Goal: Information Seeking & Learning: Learn about a topic

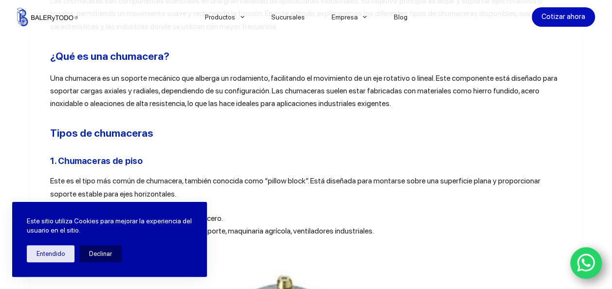
scroll to position [372, 0]
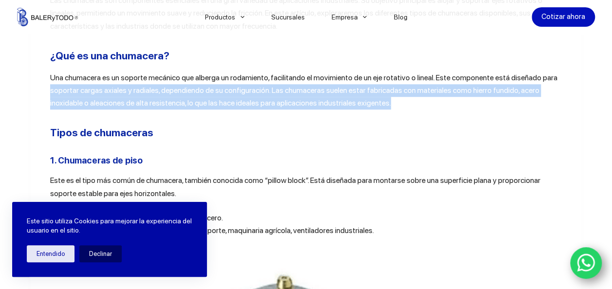
drag, startPoint x: 396, startPoint y: 107, endPoint x: 31, endPoint y: 87, distance: 365.9
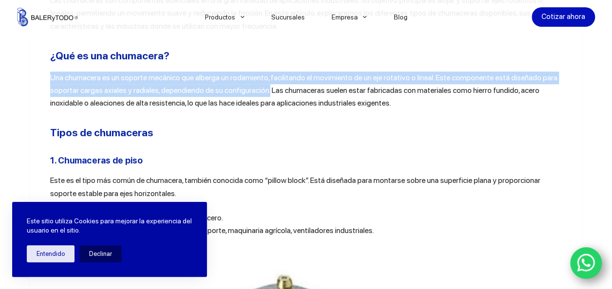
drag, startPoint x: 39, startPoint y: 71, endPoint x: 266, endPoint y: 88, distance: 227.8
copy span "Una chumacera es un soporte mecánico que alberga un rodamiento, facilitando el …"
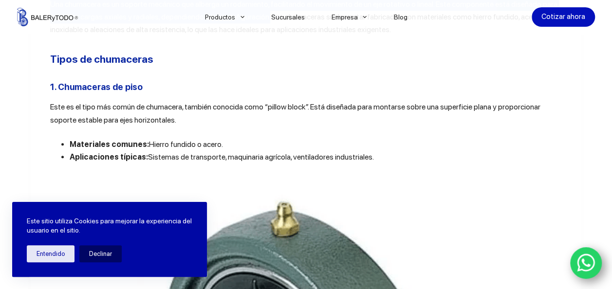
scroll to position [441, 0]
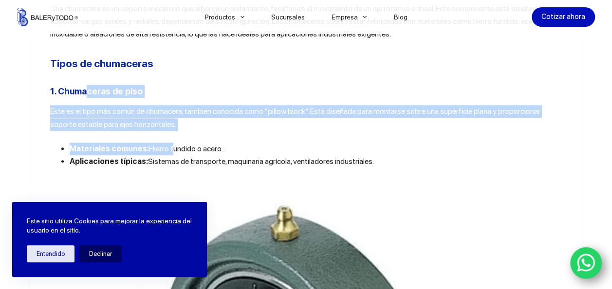
drag, startPoint x: 162, startPoint y: 131, endPoint x: 87, endPoint y: 97, distance: 82.3
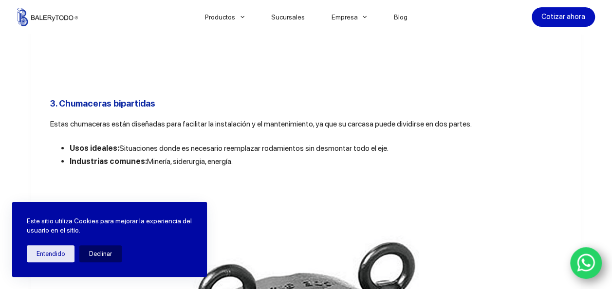
scroll to position [1591, 0]
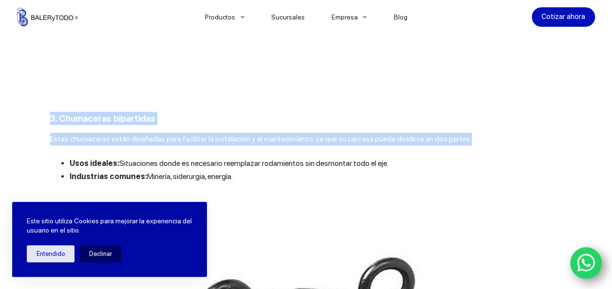
drag, startPoint x: 483, startPoint y: 155, endPoint x: 40, endPoint y: 131, distance: 443.3
copy div "3. Chumaceras bipartidas Estas chumaceras están diseñadas para facilitar la ins…"
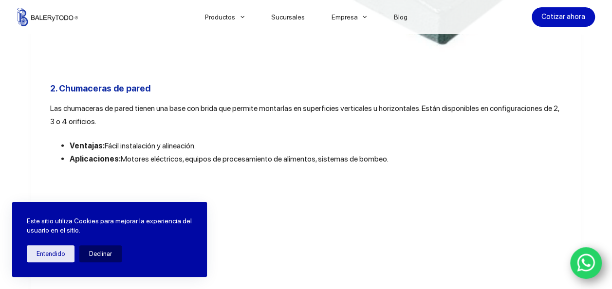
scroll to position [1010, 0]
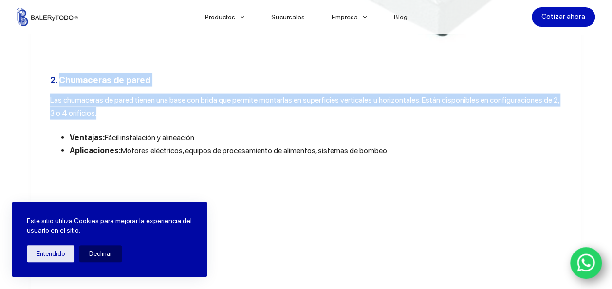
drag, startPoint x: 101, startPoint y: 118, endPoint x: 57, endPoint y: 79, distance: 58.3
copy div "Chumaceras de pared Las chumaceras de pared tienen una base con brida que permi…"
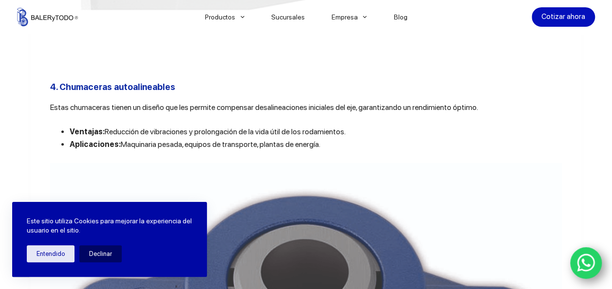
scroll to position [2229, 0]
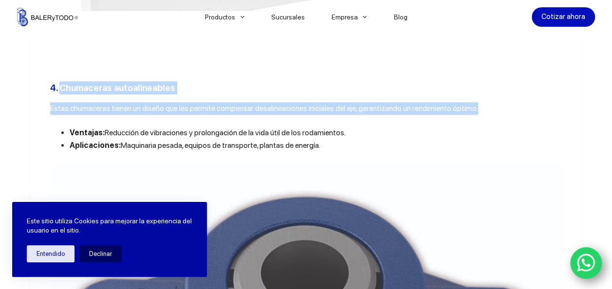
drag, startPoint x: 482, startPoint y: 124, endPoint x: 56, endPoint y: 95, distance: 426.6
copy div "Chumaceras autoalineables Estas chumaceras tienen un diseño que les permite com…"
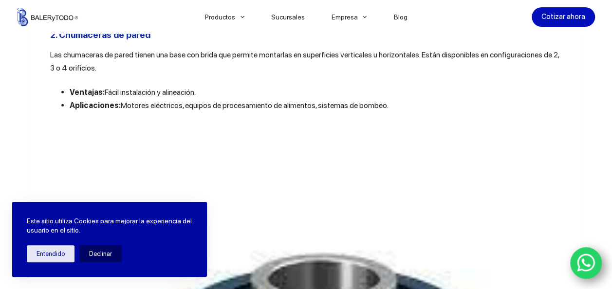
scroll to position [1038, 0]
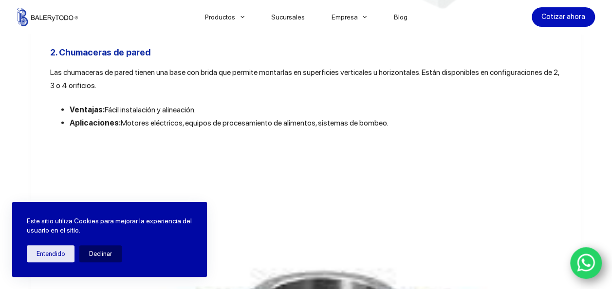
drag, startPoint x: 385, startPoint y: 128, endPoint x: 118, endPoint y: 132, distance: 267.1
click at [118, 129] on li "Aplicaciones: Motores eléctricos, equipos de procesamiento de alimentos, sistem…" at bounding box center [316, 123] width 492 height 13
copy span "Motores eléctricos, equipos de procesamiento de alimentos, sistemas de bombeo."
drag, startPoint x: 385, startPoint y: 130, endPoint x: 65, endPoint y: 127, distance: 319.6
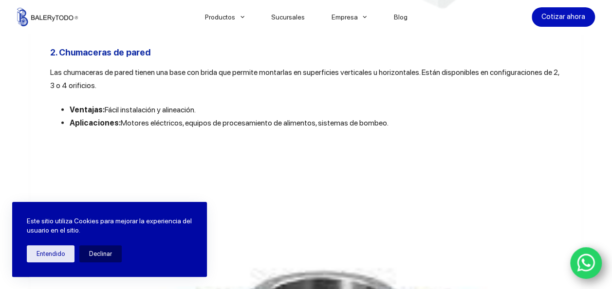
click at [65, 127] on ul "Ventajas: Fácil instalación y alineación. Aplicaciones: Motores eléctricos, equ…" at bounding box center [305, 117] width 511 height 26
copy li "Aplicaciones: Motores eléctricos, equipos de procesamiento de alimentos, sistem…"
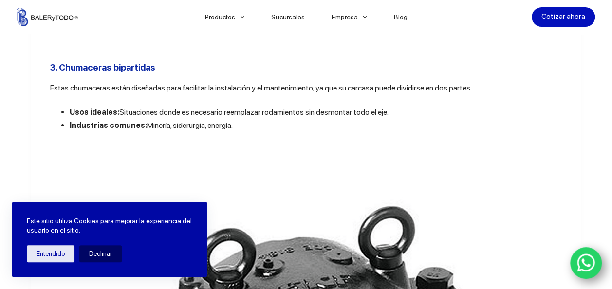
scroll to position [1643, 0]
drag, startPoint x: 378, startPoint y: 126, endPoint x: 69, endPoint y: 114, distance: 310.1
copy li "Usos ideales: Situaciones donde es necesario reemplazar rodamientos sin desmont…"
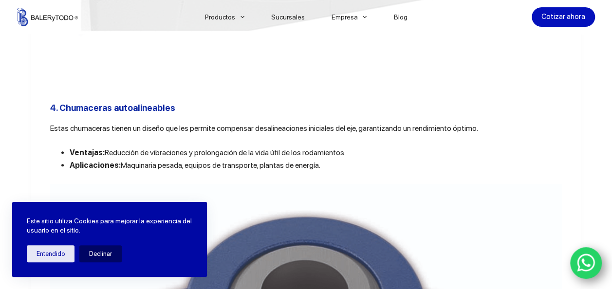
scroll to position [2208, 0]
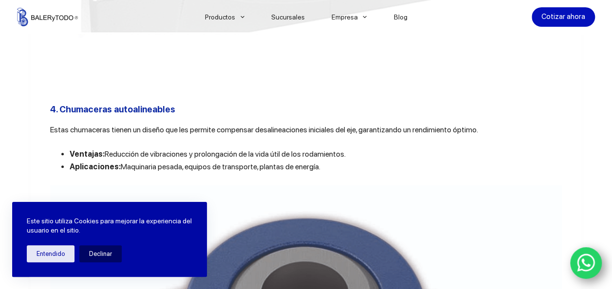
drag, startPoint x: 347, startPoint y: 175, endPoint x: 60, endPoint y: 173, distance: 286.5
click at [70, 161] on li "Ventajas: Reducción de vibraciones y prolongación de la vida útil de los rodami…" at bounding box center [316, 154] width 492 height 13
copy li "Ventajas: Reducción de vibraciones y prolongación de la vida útil de los rodami…"
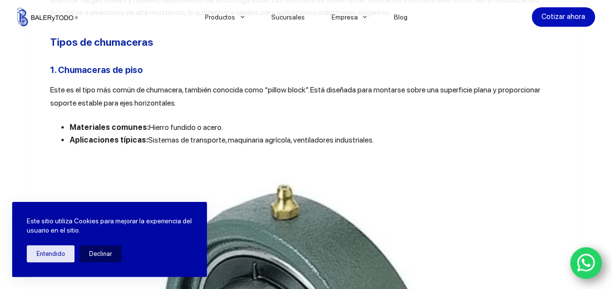
scroll to position [0, 0]
